Goal: Book appointment/travel/reservation

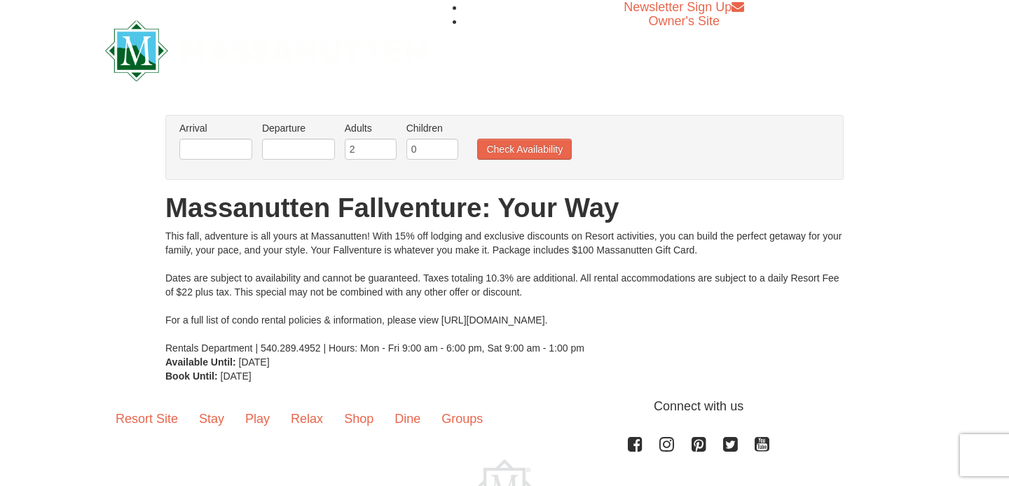
click at [230, 163] on li "Arrival Please format dates MM/DD/YYYY Please format dates MM/DD/YYYY" at bounding box center [216, 144] width 80 height 46
click at [230, 154] on input "text" at bounding box center [215, 149] width 73 height 21
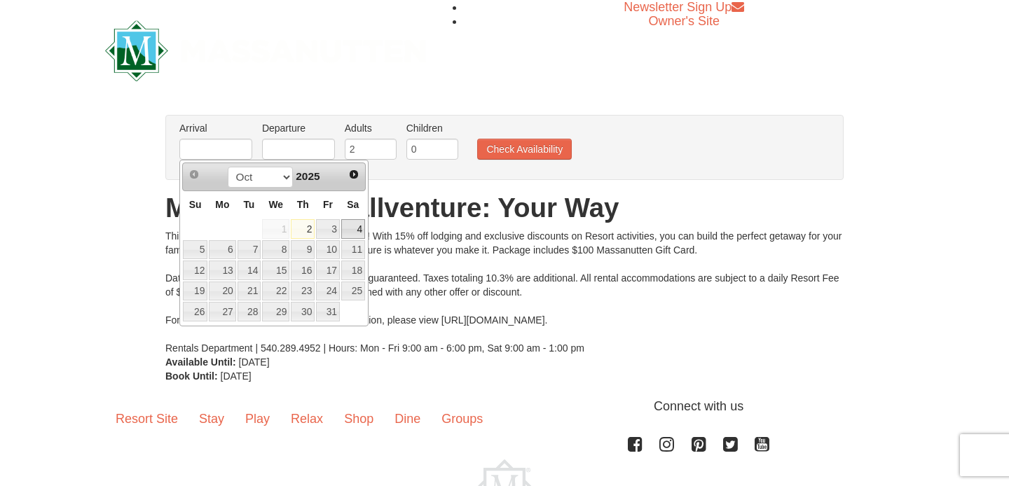
click at [351, 231] on link "4" at bounding box center [353, 229] width 24 height 20
type input "[DATE]"
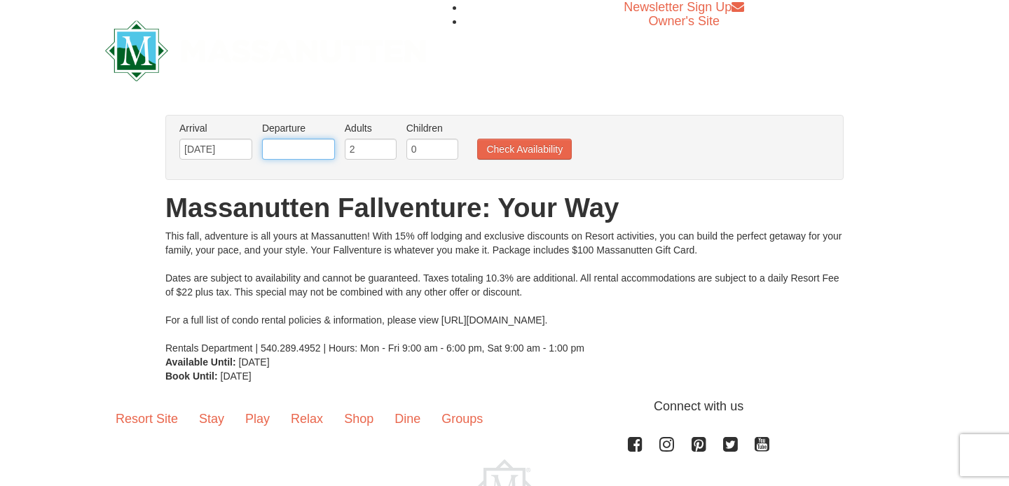
click at [323, 158] on input "text" at bounding box center [298, 149] width 73 height 21
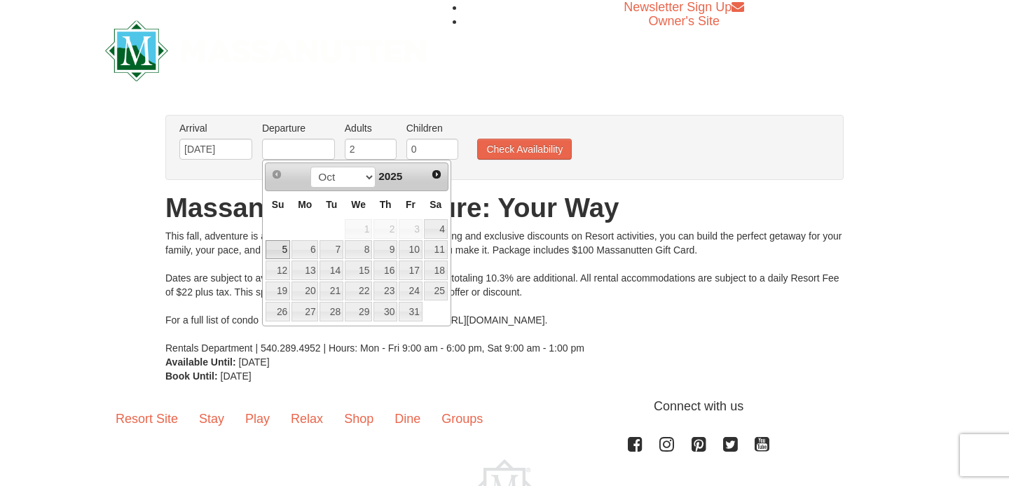
click at [281, 249] on link "5" at bounding box center [278, 250] width 25 height 20
type input "[DATE]"
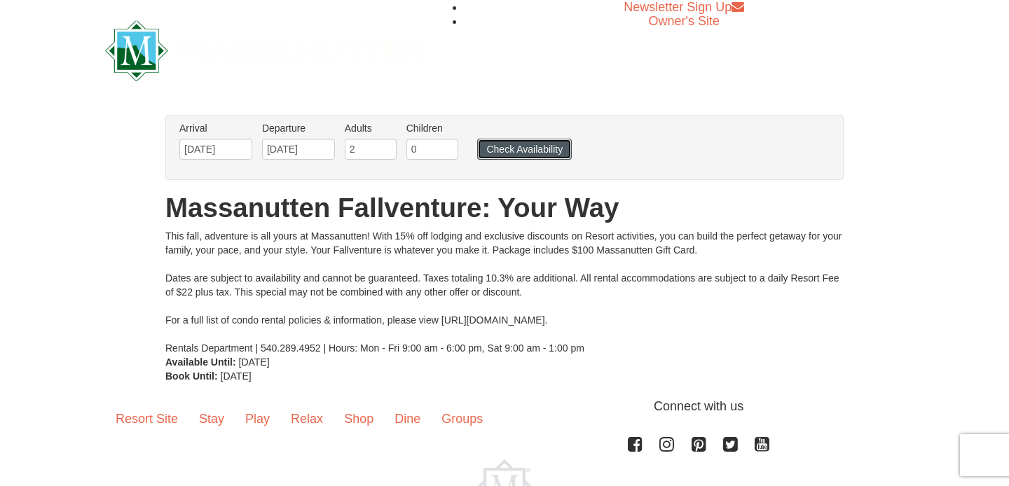
click at [516, 152] on button "Check Availability" at bounding box center [524, 149] width 95 height 21
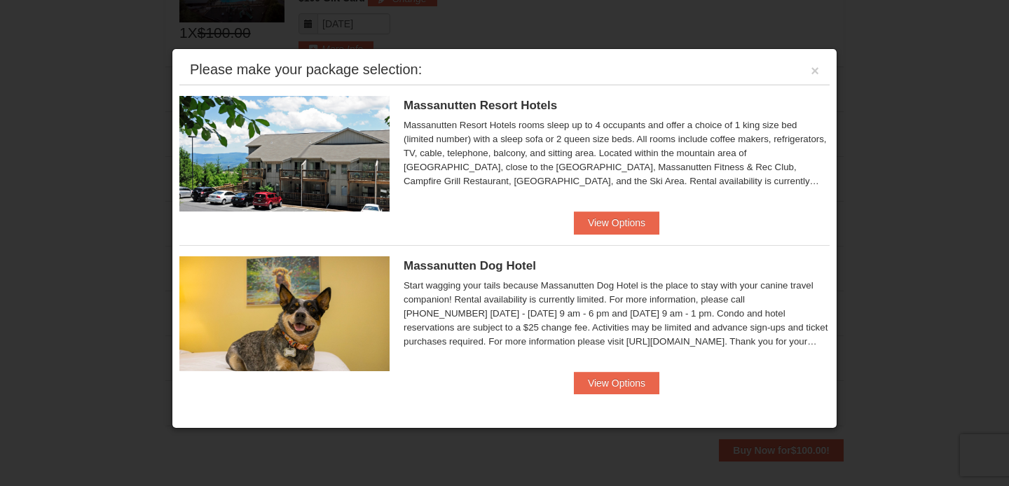
scroll to position [620, 0]
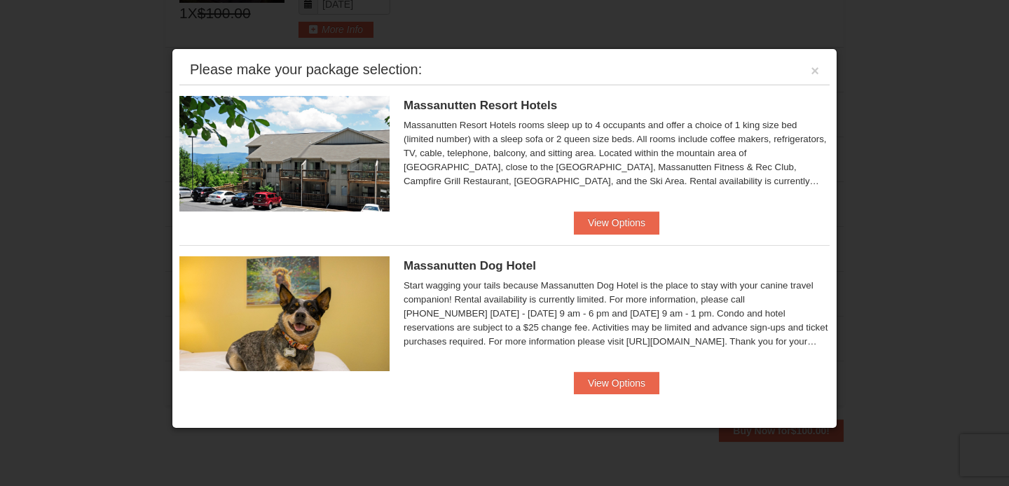
click at [717, 213] on li "Massanutten Resort Hotels [GEOGRAPHIC_DATA] $188.50 $207.00" at bounding box center [504, 159] width 650 height 149
click at [633, 227] on button "View Options" at bounding box center [616, 223] width 85 height 22
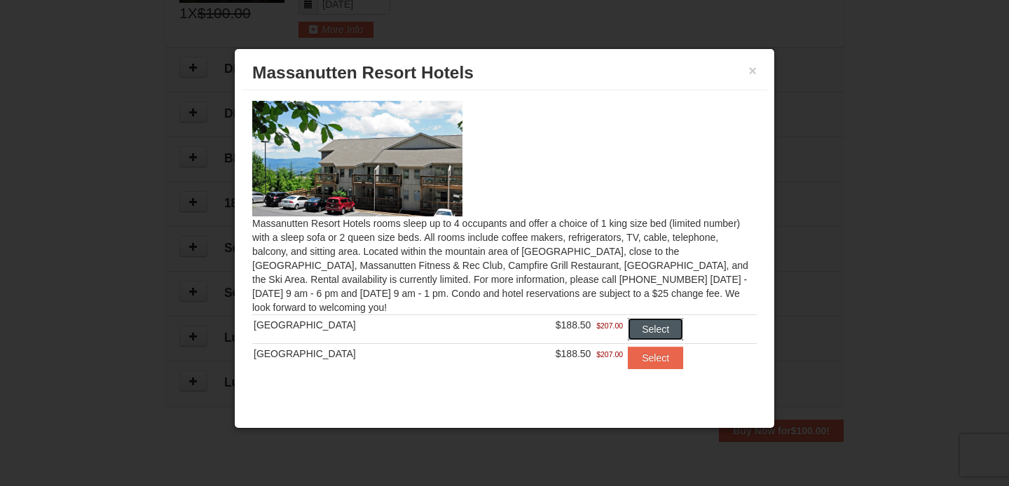
click at [656, 331] on button "Select" at bounding box center [655, 329] width 55 height 22
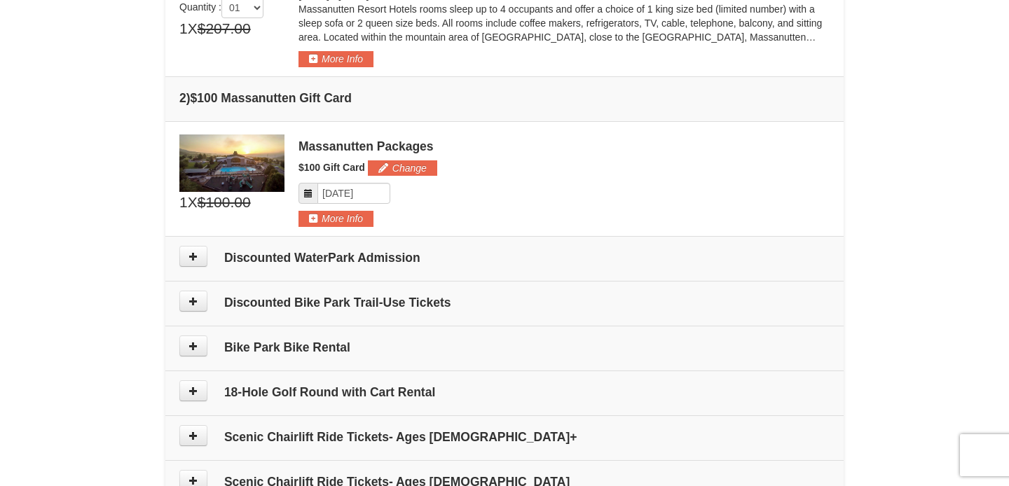
scroll to position [433, 0]
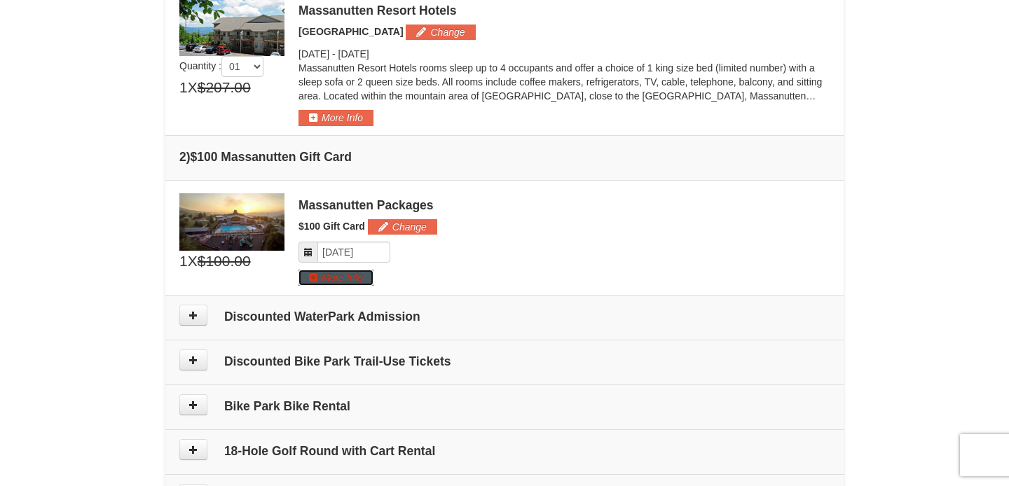
click at [358, 283] on button "More Info" at bounding box center [335, 277] width 75 height 15
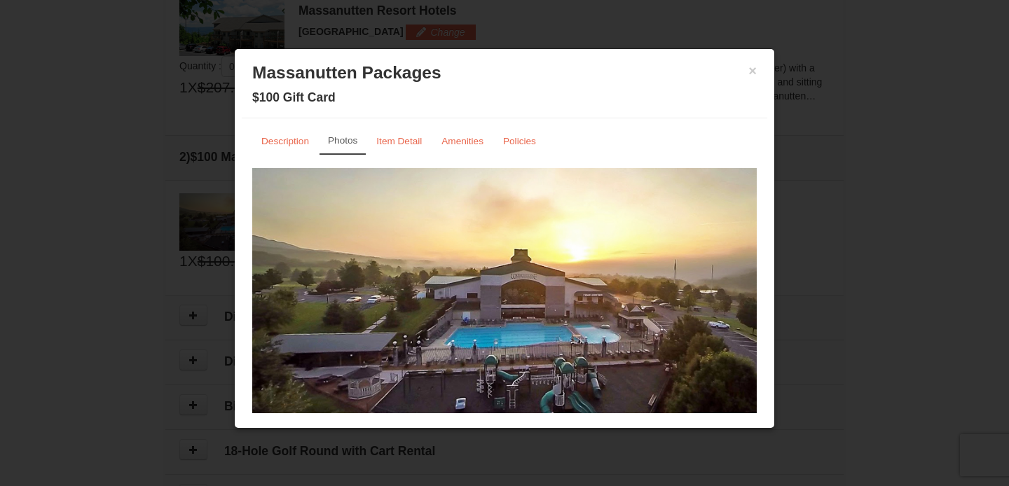
scroll to position [0, 0]
click at [755, 78] on button "×" at bounding box center [752, 71] width 8 height 14
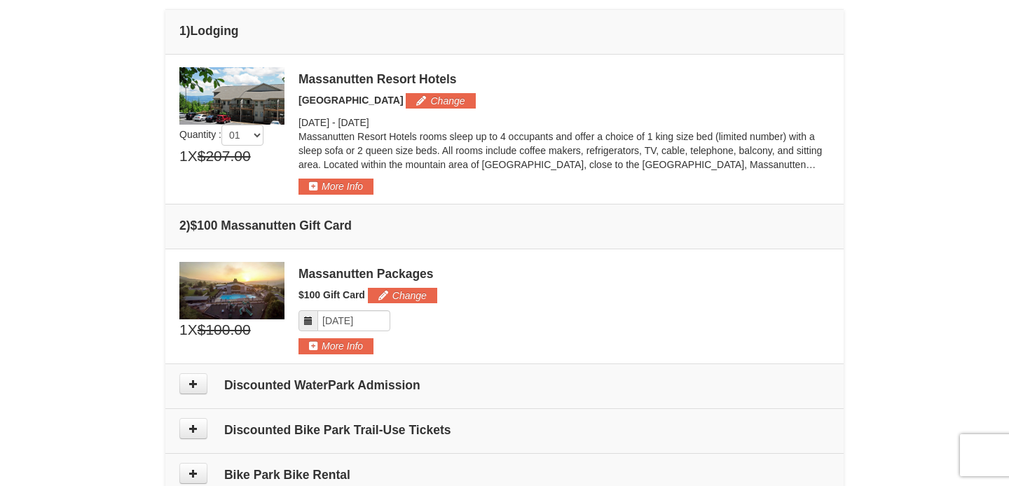
scroll to position [366, 0]
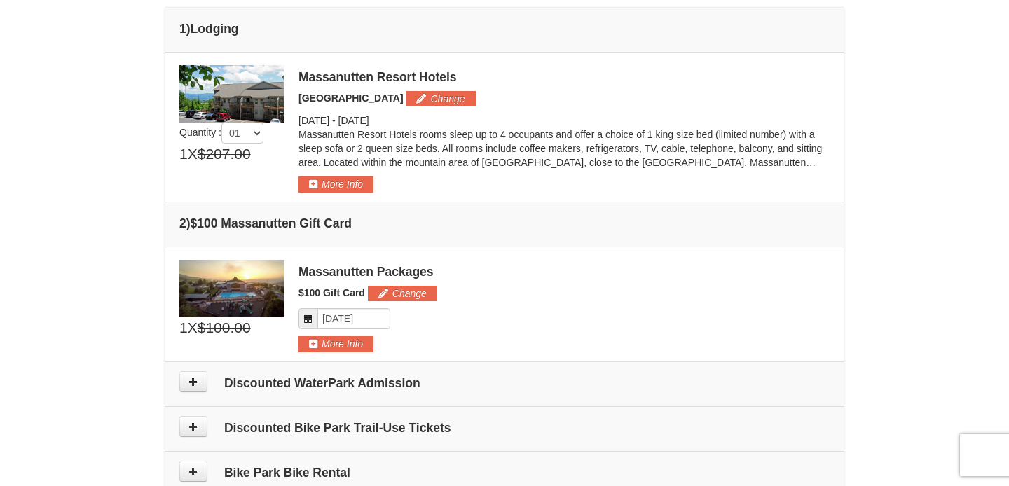
click at [436, 232] on td "2 ) $100 Massanutten Gift Card" at bounding box center [504, 224] width 678 height 45
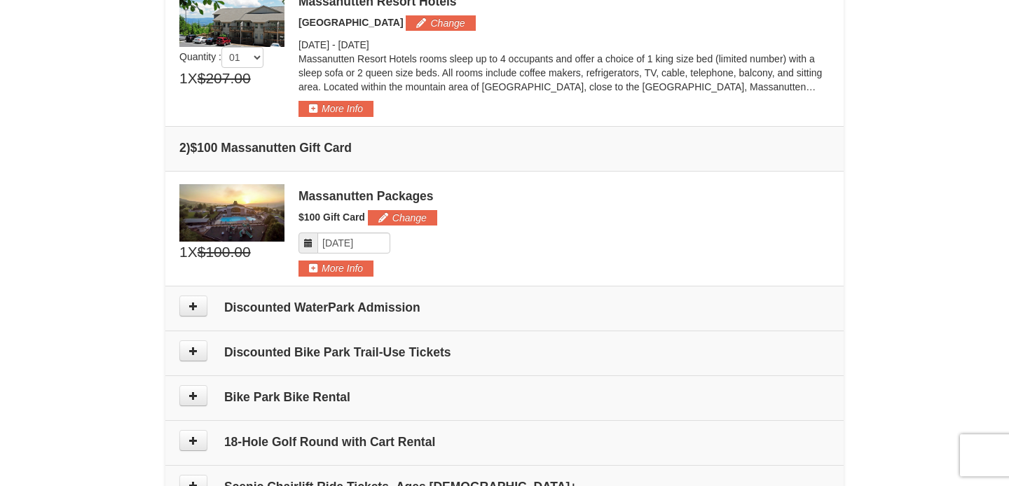
scroll to position [492, 0]
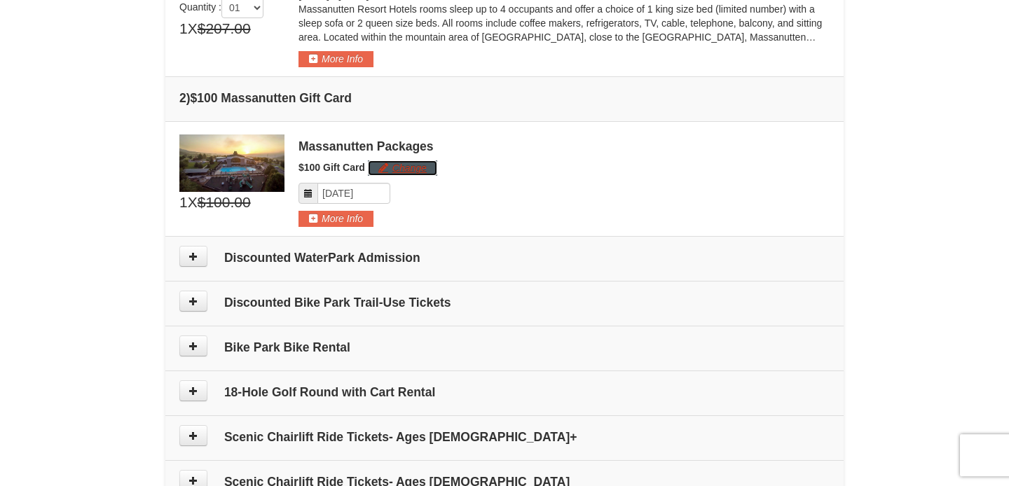
click at [397, 167] on button "Change" at bounding box center [402, 167] width 69 height 15
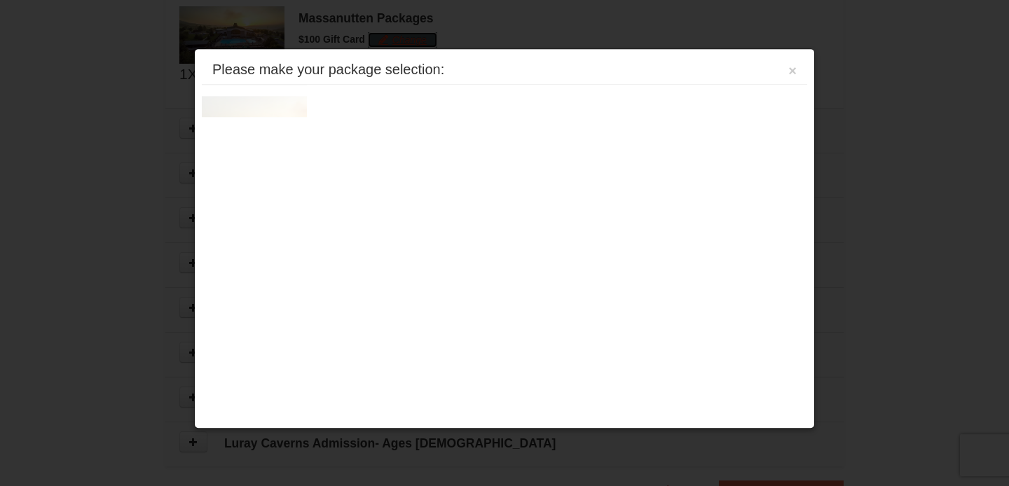
scroll to position [626, 0]
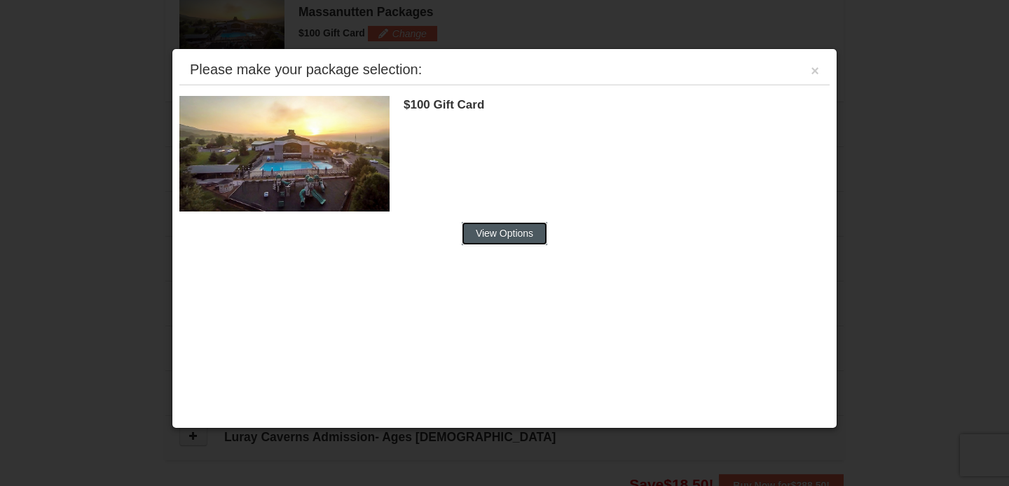
click at [538, 224] on button "View Options" at bounding box center [504, 233] width 85 height 22
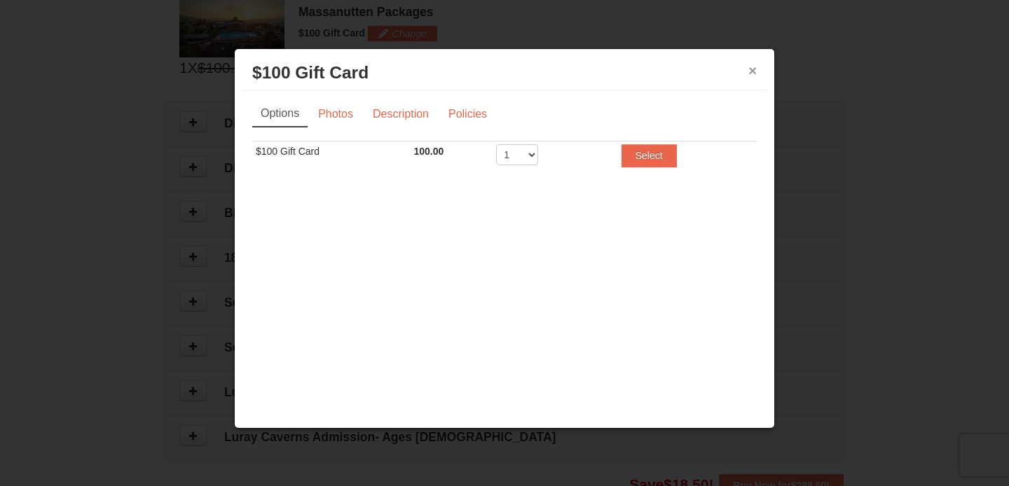
click at [753, 67] on button "×" at bounding box center [752, 71] width 8 height 14
